Goal: Task Accomplishment & Management: Manage account settings

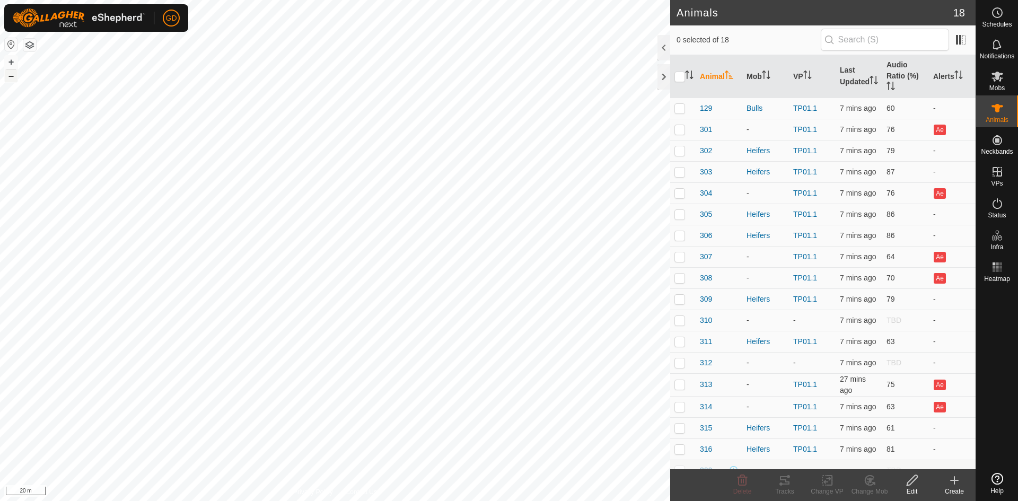
click at [12, 77] on button "–" at bounding box center [11, 75] width 13 height 13
checkbox input "true"
click at [827, 481] on icon at bounding box center [826, 480] width 13 height 13
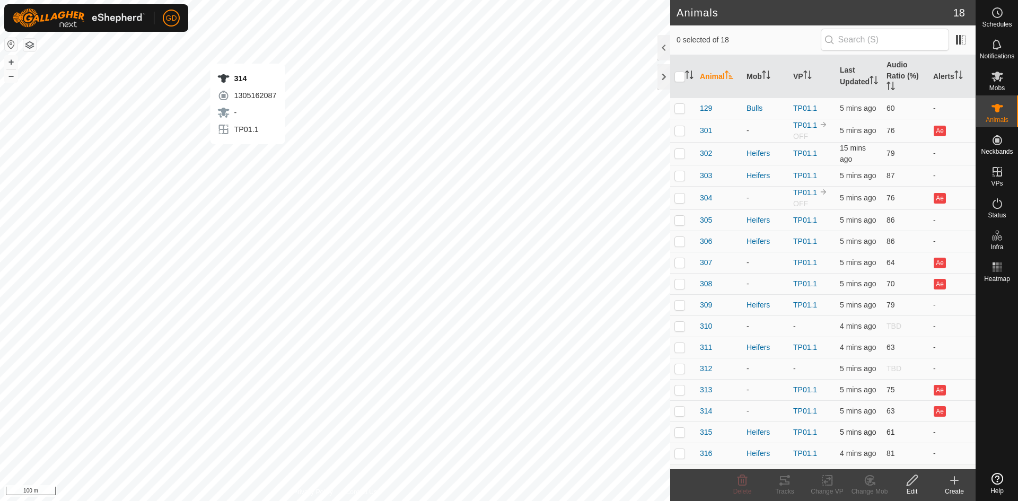
checkbox input "true"
click at [998, 204] on icon at bounding box center [997, 203] width 13 height 13
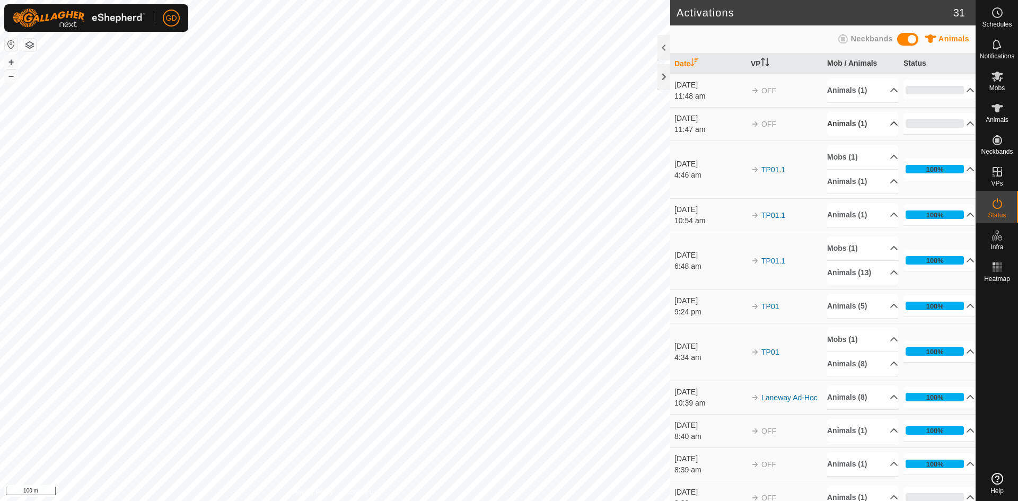
click at [879, 125] on p-accordion-header "Animals (1)" at bounding box center [862, 124] width 71 height 24
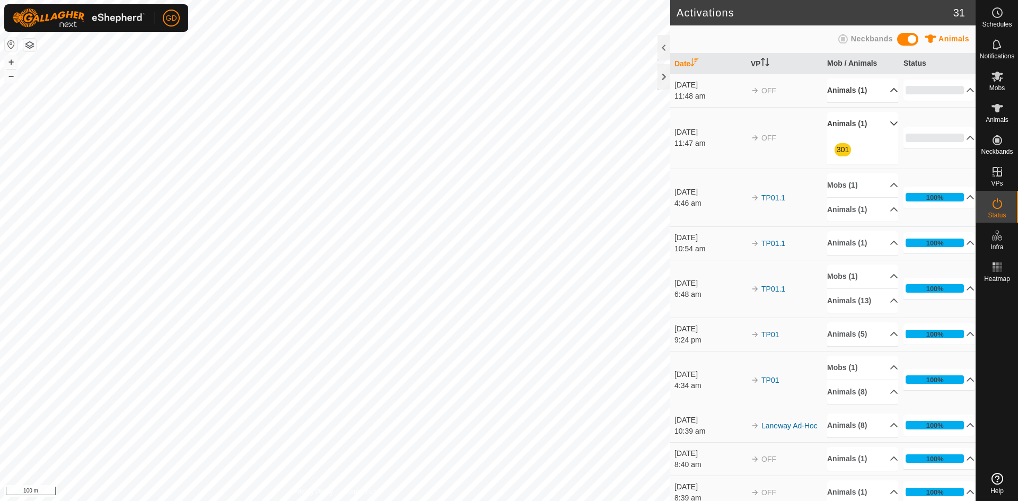
click at [880, 91] on p-accordion-header "Animals (1)" at bounding box center [862, 90] width 71 height 24
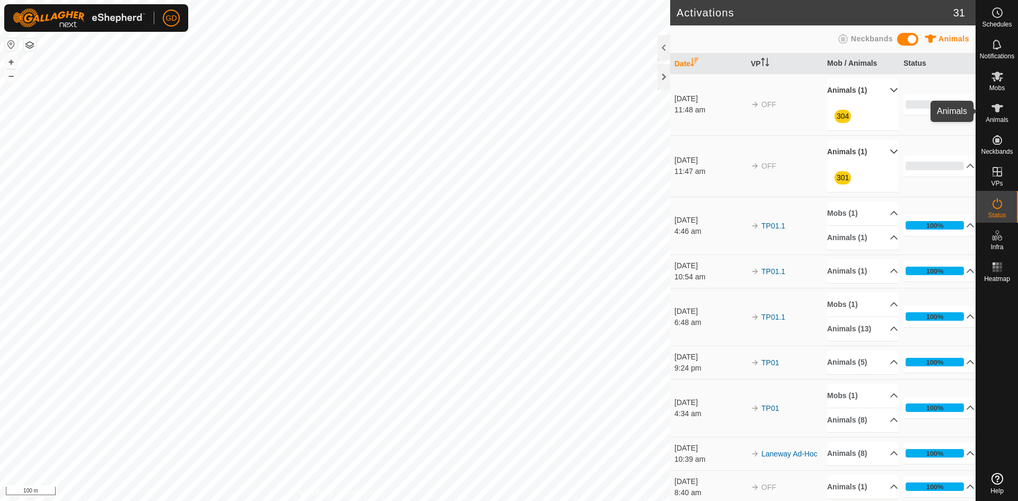
click at [996, 105] on icon at bounding box center [997, 108] width 12 height 8
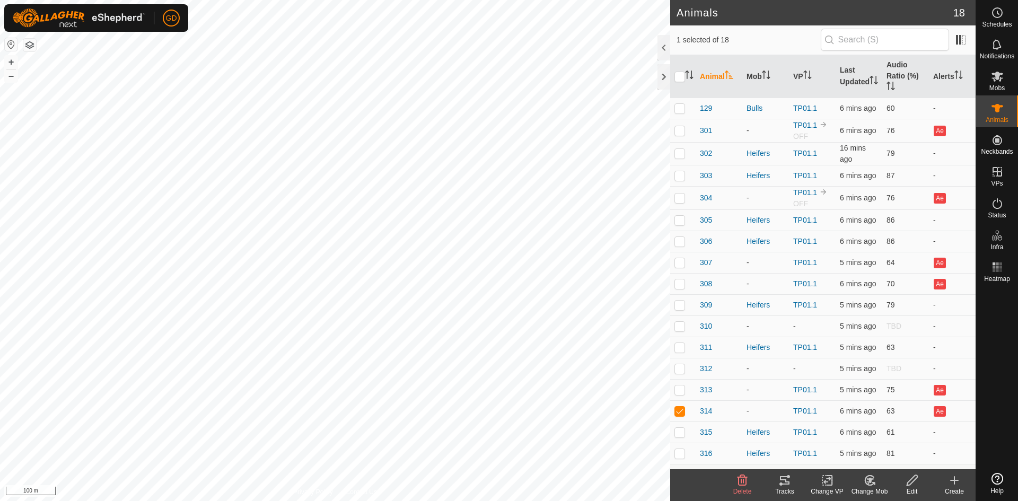
click at [827, 481] on icon at bounding box center [826, 480] width 13 height 13
click at [842, 457] on link "Turn Off VP" at bounding box center [858, 456] width 105 height 21
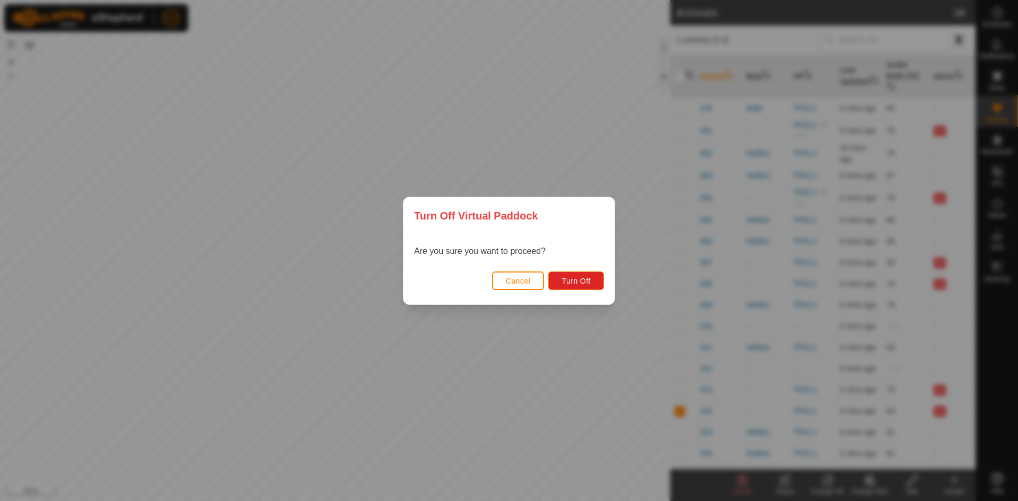
click at [510, 278] on span "Cancel" at bounding box center [518, 281] width 25 height 8
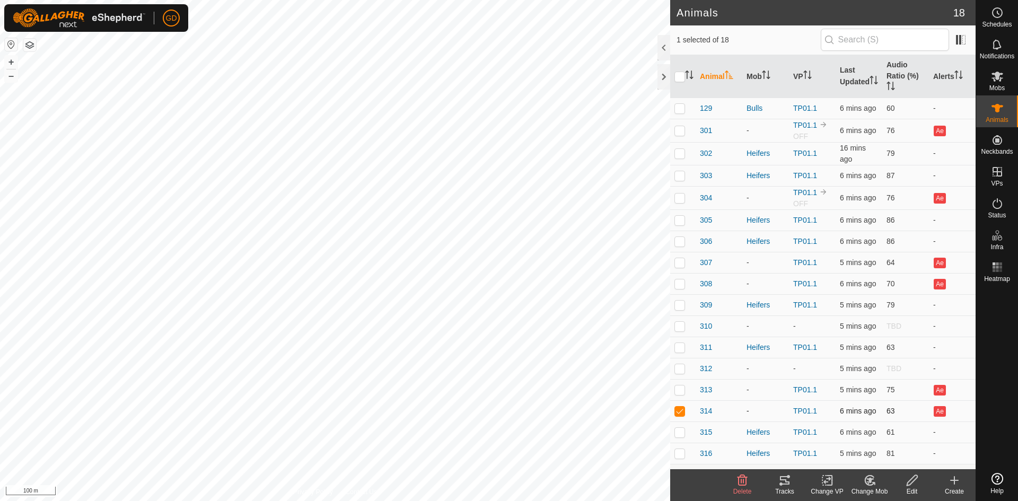
click at [678, 410] on p-checkbox at bounding box center [679, 411] width 11 height 8
checkbox input "false"
click at [1000, 206] on icon at bounding box center [997, 203] width 13 height 13
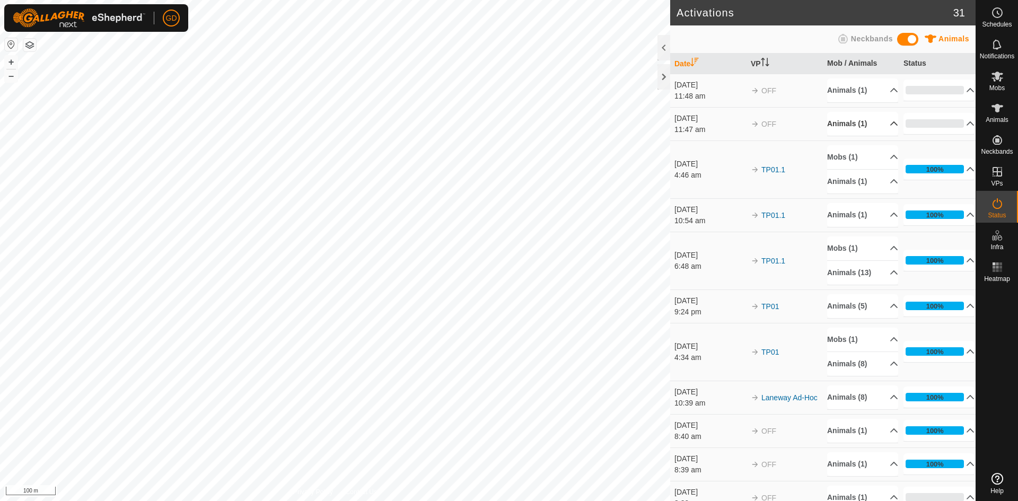
click at [864, 128] on p-accordion-header "Animals (1)" at bounding box center [862, 124] width 71 height 24
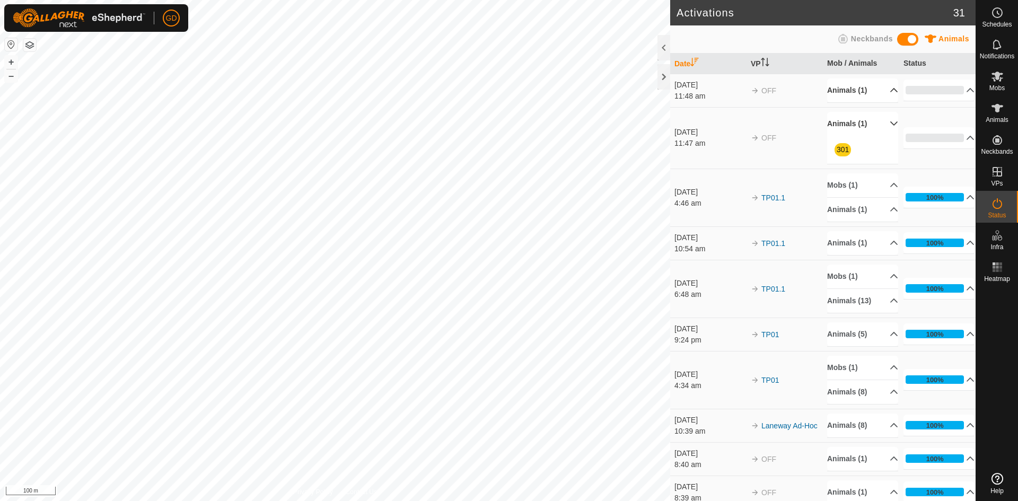
click at [848, 91] on p-accordion-header "Animals (1)" at bounding box center [862, 90] width 71 height 24
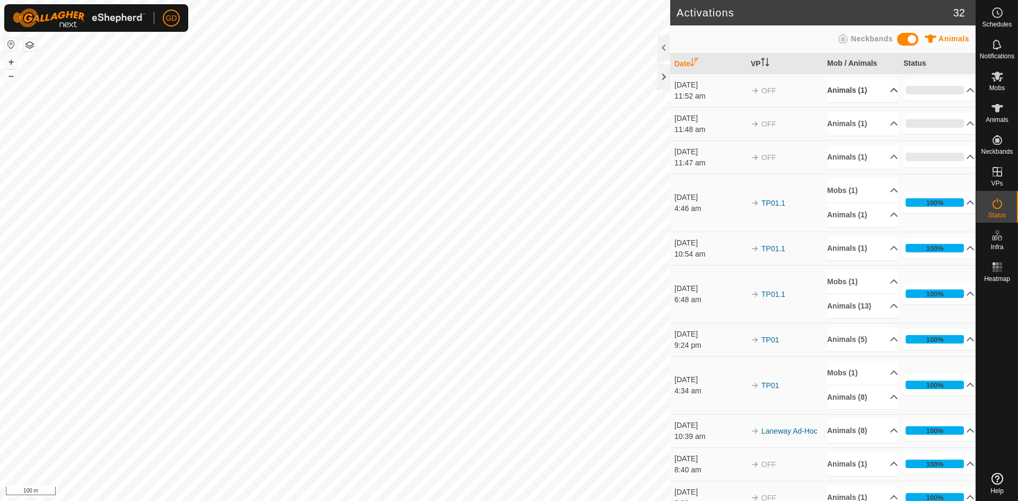
click at [863, 96] on p-accordion-header "Animals (1)" at bounding box center [862, 90] width 71 height 24
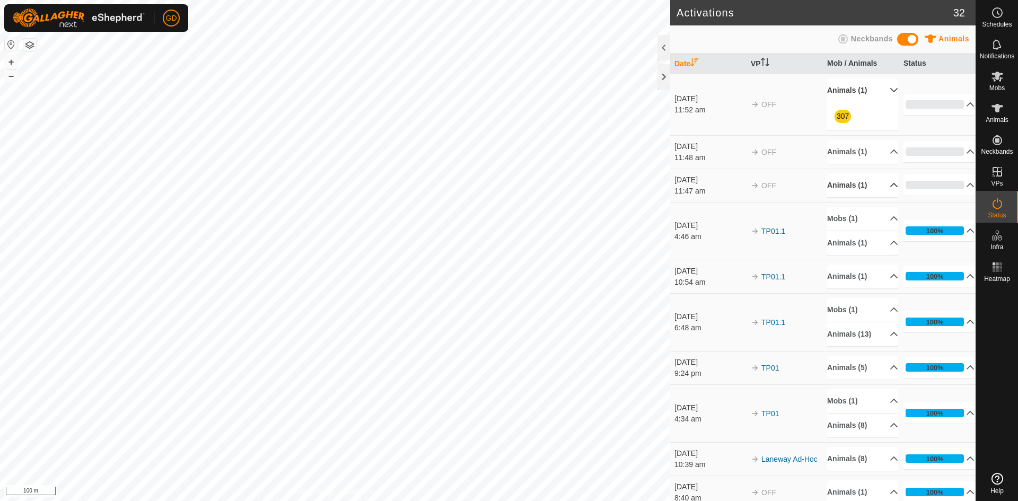
click at [849, 188] on p-accordion-header "Animals (1)" at bounding box center [862, 185] width 71 height 24
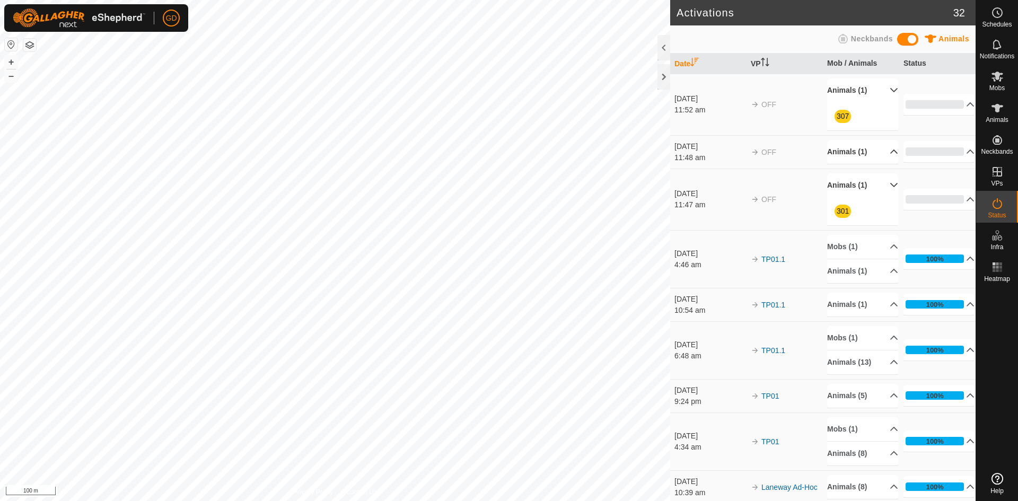
click at [852, 151] on p-accordion-header "Animals (1)" at bounding box center [862, 152] width 71 height 24
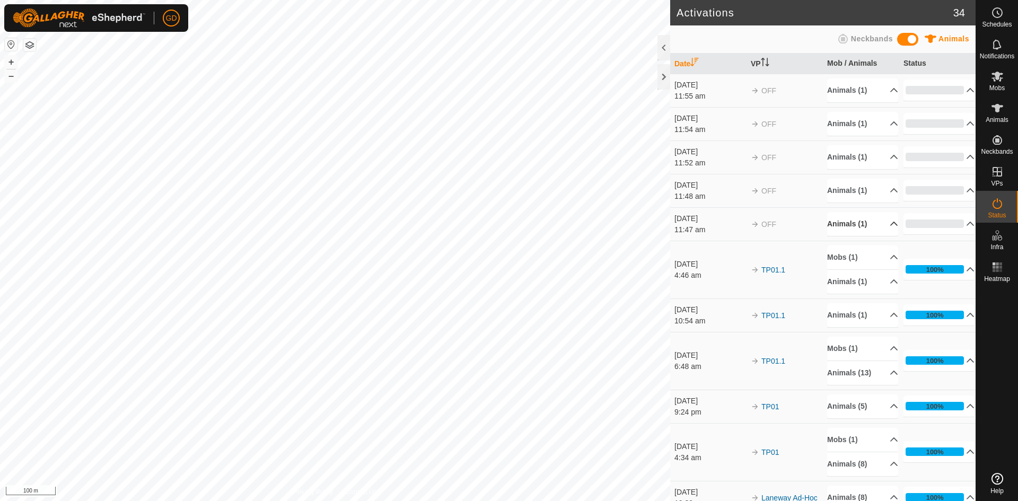
click at [854, 223] on p-accordion-header "Animals (1)" at bounding box center [862, 224] width 71 height 24
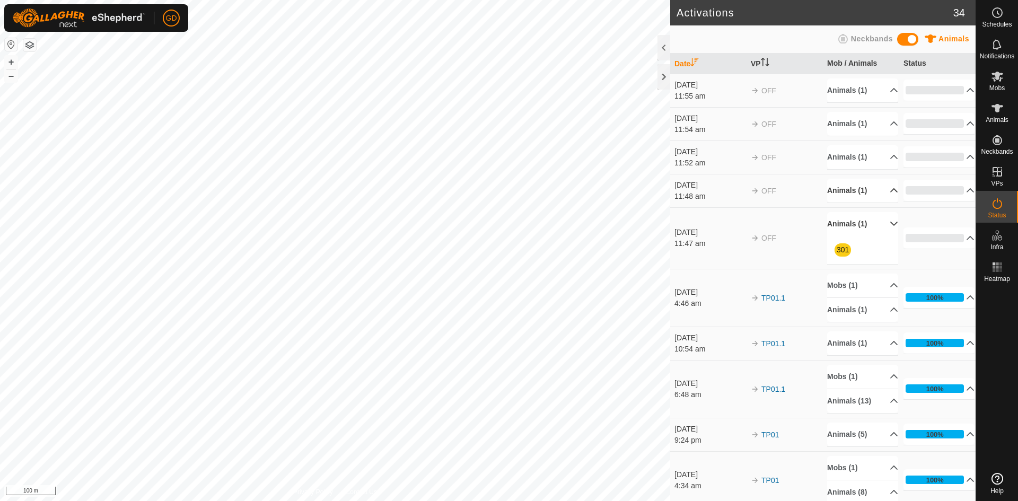
click at [845, 183] on p-accordion-header "Animals (1)" at bounding box center [862, 191] width 71 height 24
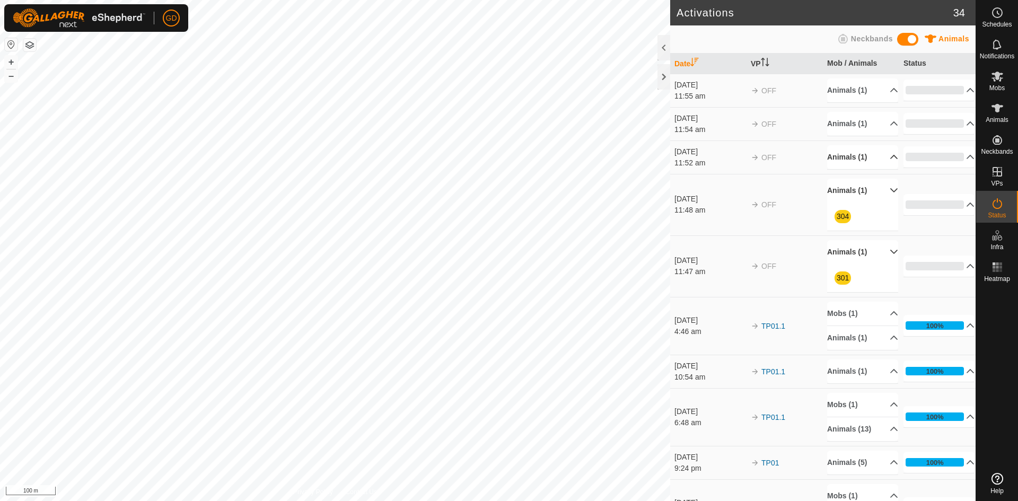
click at [848, 153] on p-accordion-header "Animals (1)" at bounding box center [862, 157] width 71 height 24
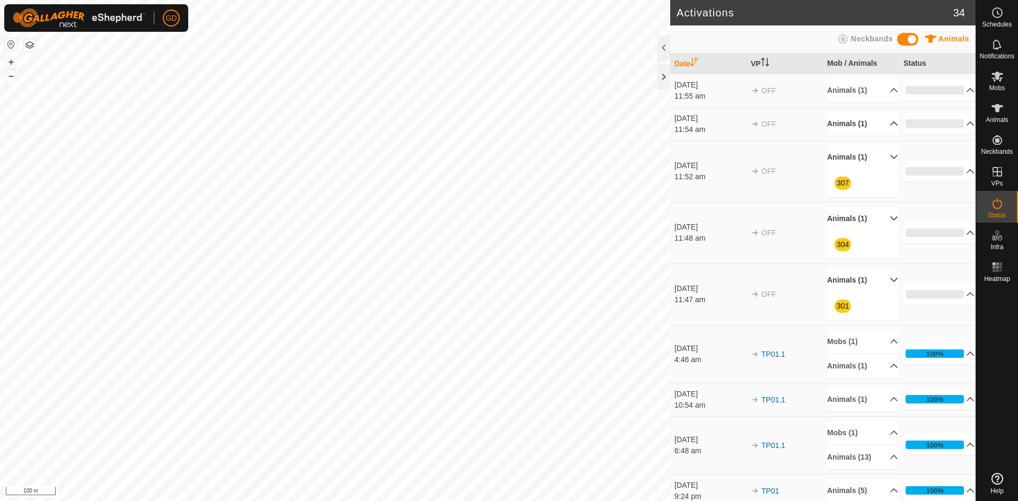
click at [846, 123] on p-accordion-header "Animals (1)" at bounding box center [862, 124] width 71 height 24
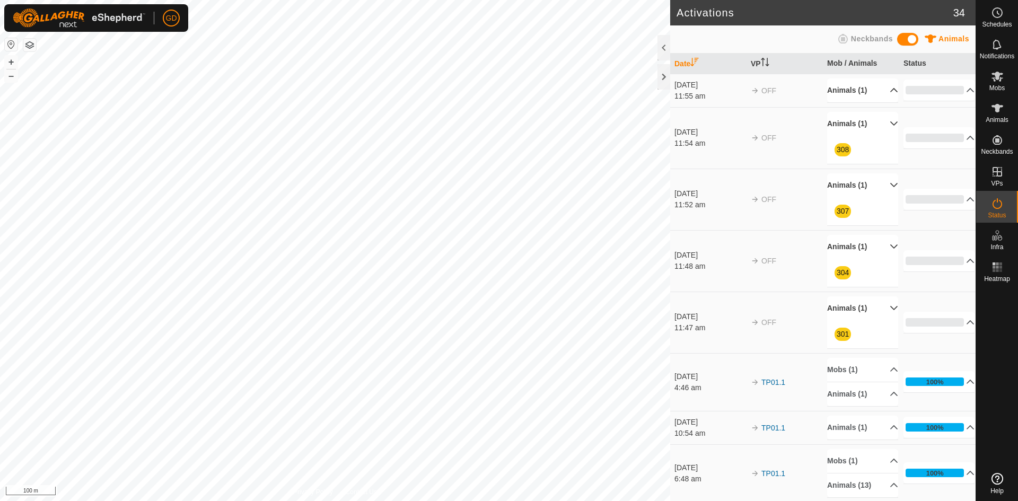
click at [854, 88] on p-accordion-header "Animals (1)" at bounding box center [862, 90] width 71 height 24
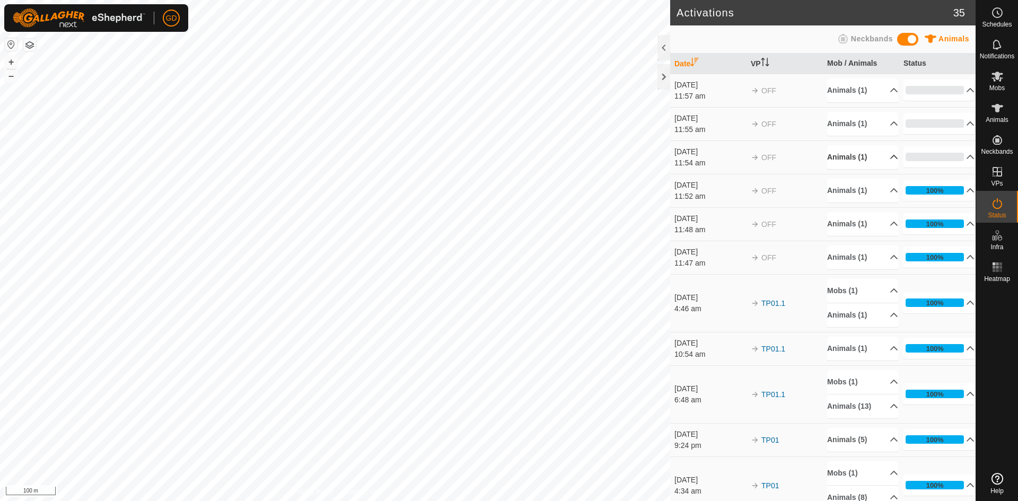
click at [857, 158] on p-accordion-header "Animals (1)" at bounding box center [862, 157] width 71 height 24
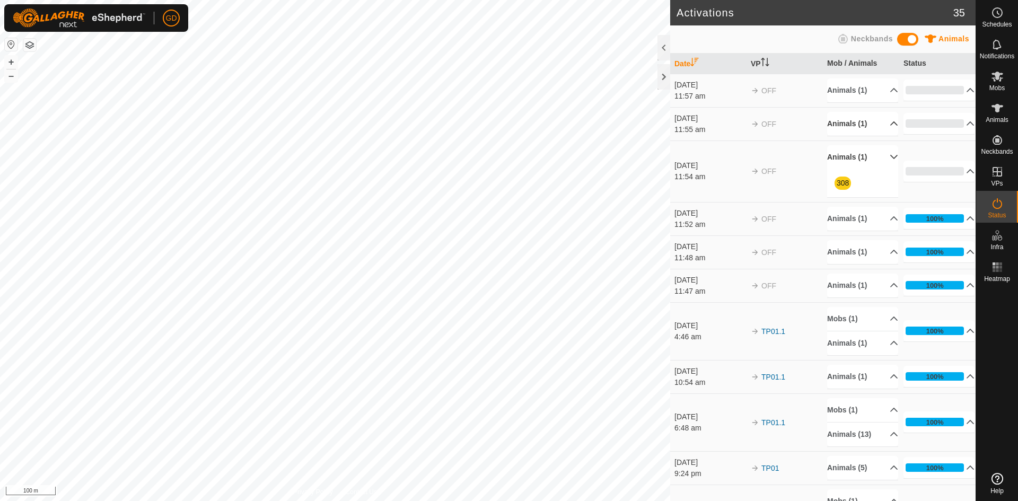
click at [854, 124] on p-accordion-header "Animals (1)" at bounding box center [862, 124] width 71 height 24
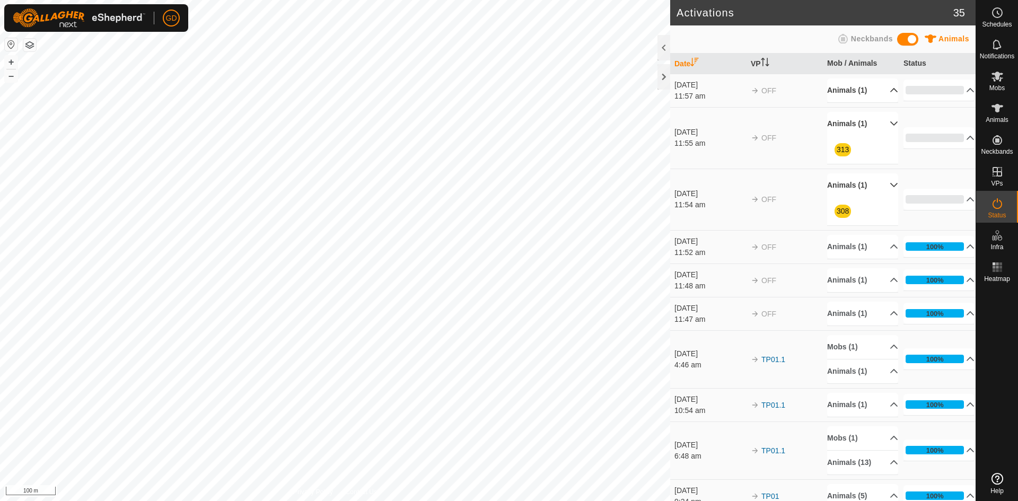
click at [854, 89] on p-accordion-header "Animals (1)" at bounding box center [862, 90] width 71 height 24
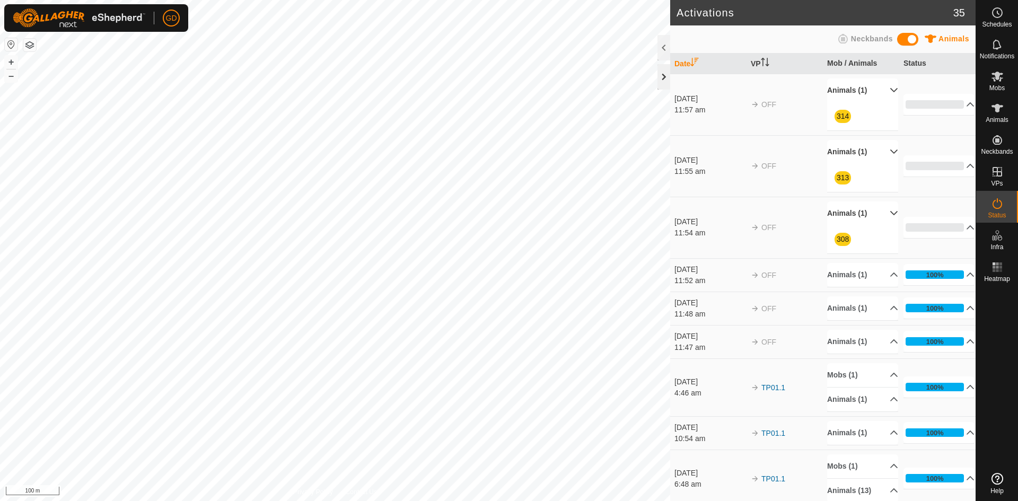
click at [663, 72] on div at bounding box center [663, 76] width 13 height 25
